Goal: Task Accomplishment & Management: Use online tool/utility

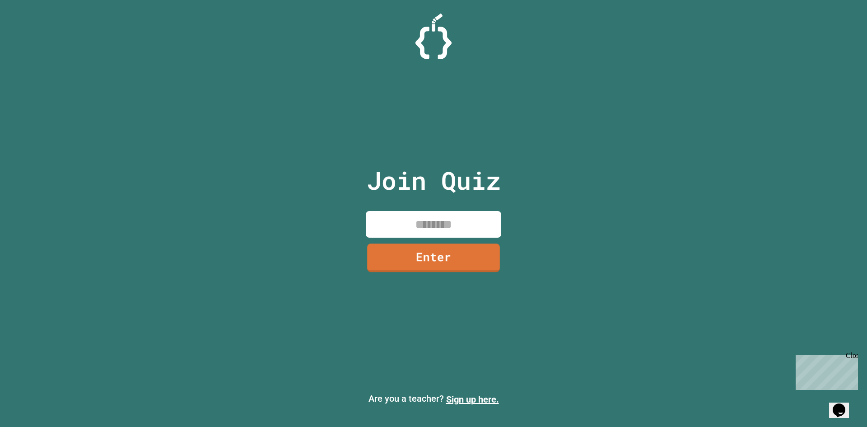
click at [419, 227] on input at bounding box center [434, 224] width 136 height 27
type input "********"
click at [400, 256] on link "Enter" at bounding box center [434, 256] width 129 height 30
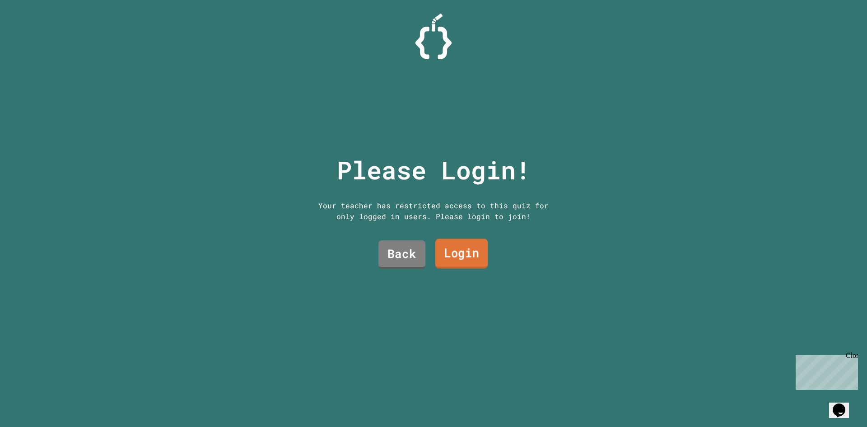
click at [419, 250] on link "Login" at bounding box center [462, 254] width 52 height 30
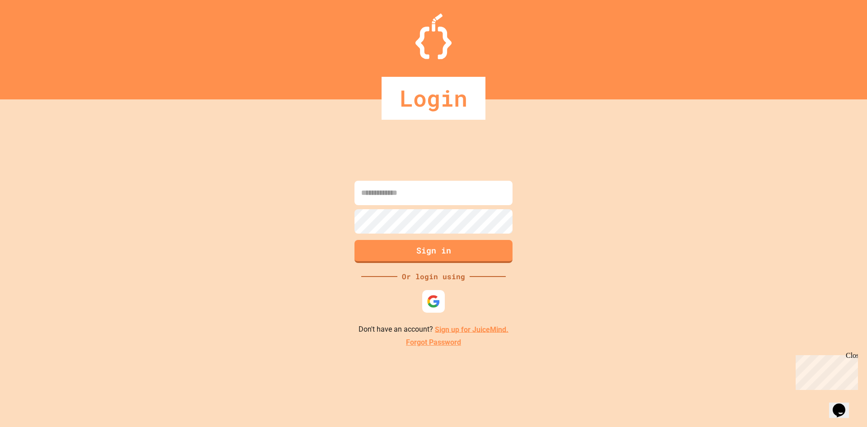
click at [419, 295] on div at bounding box center [433, 301] width 23 height 23
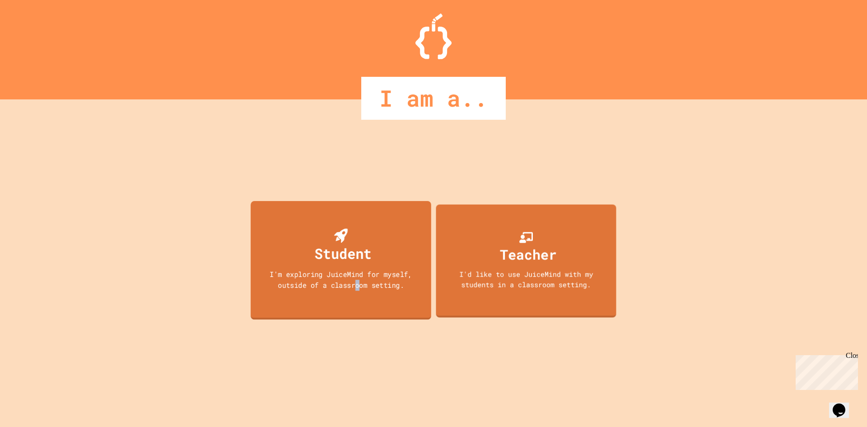
click at [358, 282] on div "I'm exploring JuiceMind for myself, outside of a classroom setting." at bounding box center [341, 279] width 163 height 21
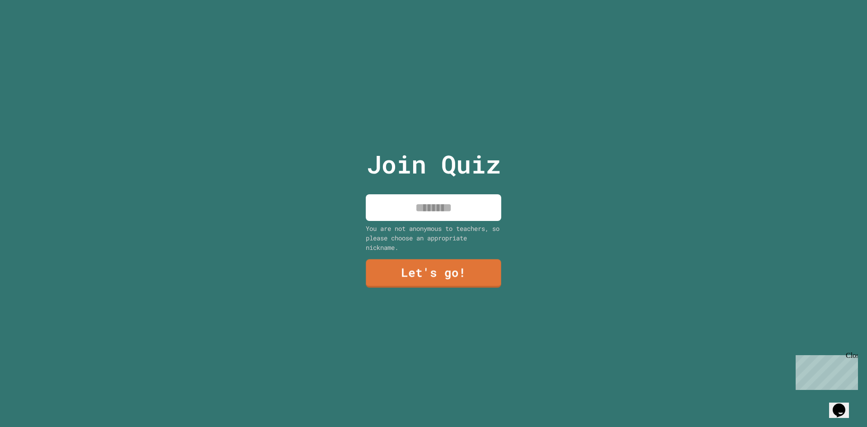
click at [419, 188] on div "Join Quiz You are not anonymous to teachers, so please choose an appropriate ni…" at bounding box center [434, 213] width 152 height 427
click at [419, 201] on input at bounding box center [434, 207] width 136 height 27
type input "*"
type input "*****"
click at [419, 260] on link "Let's go!" at bounding box center [434, 273] width 134 height 30
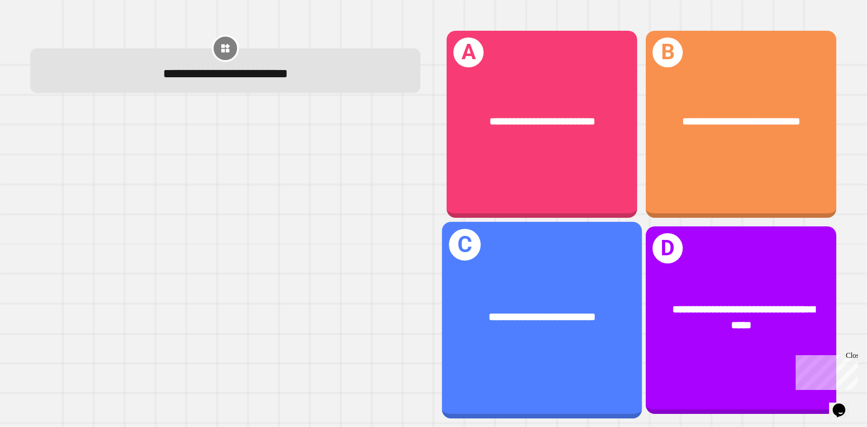
click at [419, 312] on span "**********" at bounding box center [542, 317] width 107 height 11
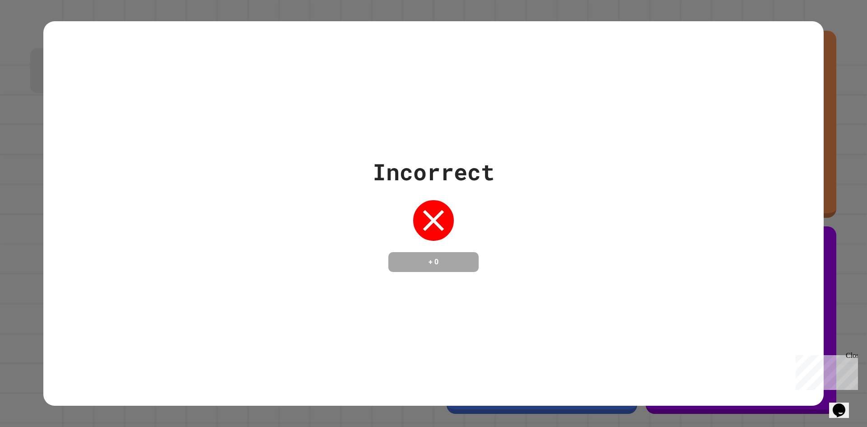
click at [419, 69] on div "Incorrect + 0" at bounding box center [433, 213] width 867 height 427
drag, startPoint x: 443, startPoint y: 249, endPoint x: 435, endPoint y: 249, distance: 8.1
click at [419, 257] on h4 "+ 0" at bounding box center [434, 262] width 72 height 11
drag, startPoint x: 304, startPoint y: 252, endPoint x: 867, endPoint y: -26, distance: 628.1
click at [419, 0] on html "**********" at bounding box center [433, 213] width 867 height 427
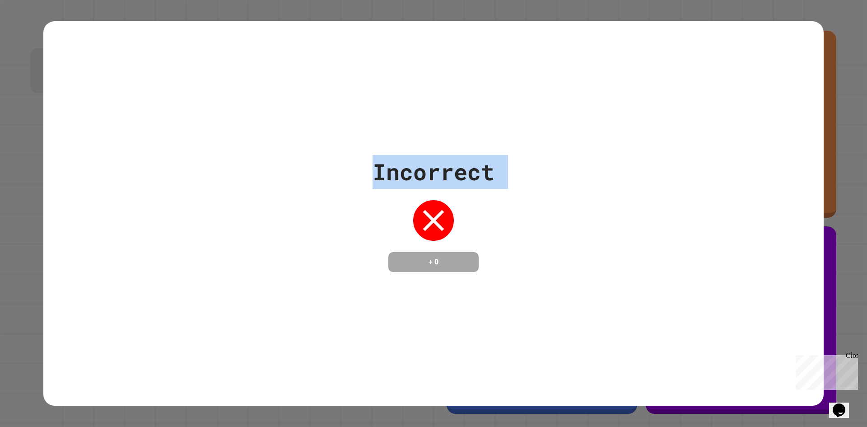
click at [419, 89] on div "Incorrect + 0" at bounding box center [433, 213] width 867 height 427
click at [419, 231] on div "Incorrect + 0" at bounding box center [433, 213] width 781 height 117
drag, startPoint x: 459, startPoint y: 202, endPoint x: 634, endPoint y: 245, distance: 181.0
click at [419, 245] on div "Incorrect + 0" at bounding box center [433, 213] width 781 height 117
click at [419, 210] on div "Incorrect + 0" at bounding box center [433, 213] width 867 height 427
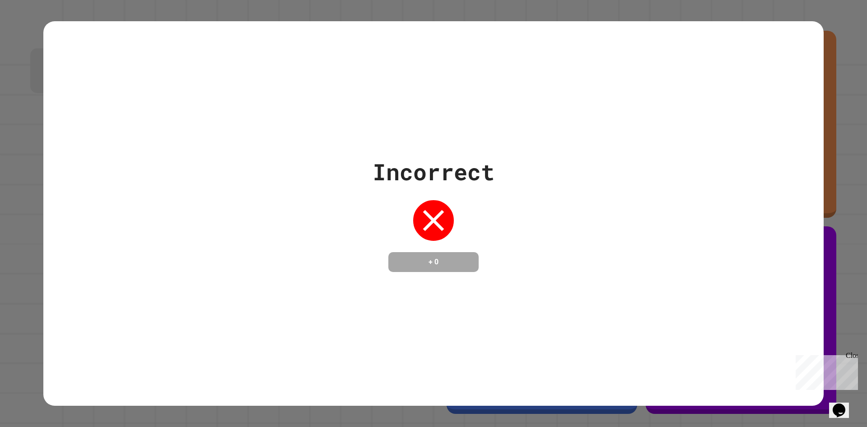
click at [419, 233] on div "Incorrect + 0" at bounding box center [434, 213] width 122 height 117
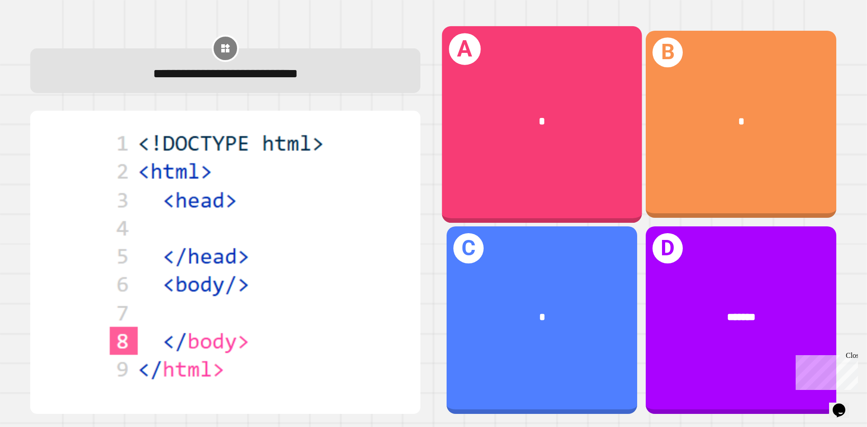
click at [419, 151] on div "A *" at bounding box center [542, 124] width 200 height 197
